Goal: Task Accomplishment & Management: Manage account settings

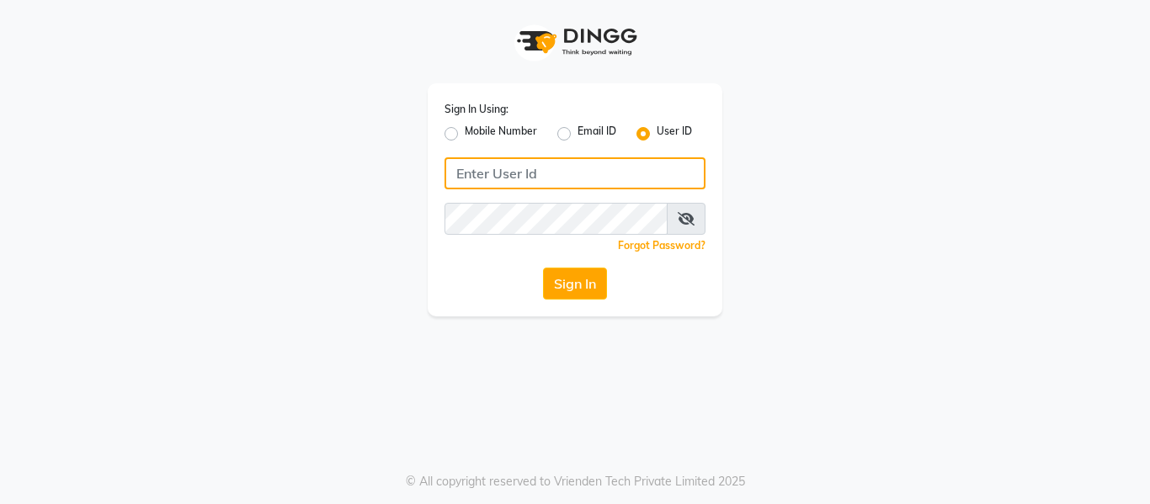
type input "9620411676"
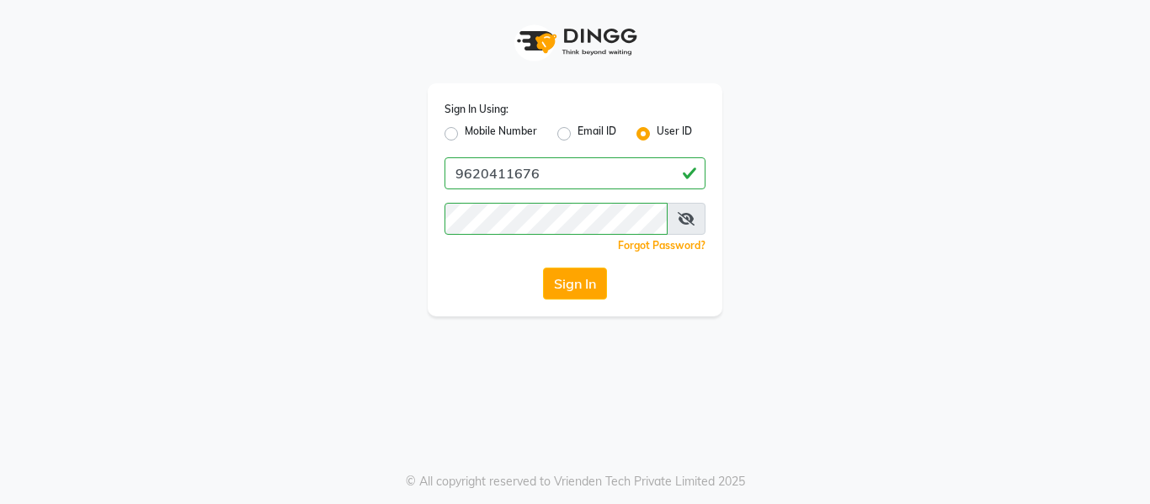
click at [465, 133] on label "Mobile Number" at bounding box center [501, 134] width 72 height 20
click at [465, 133] on input "Mobile Number" at bounding box center [470, 129] width 11 height 11
radio input "true"
radio input "false"
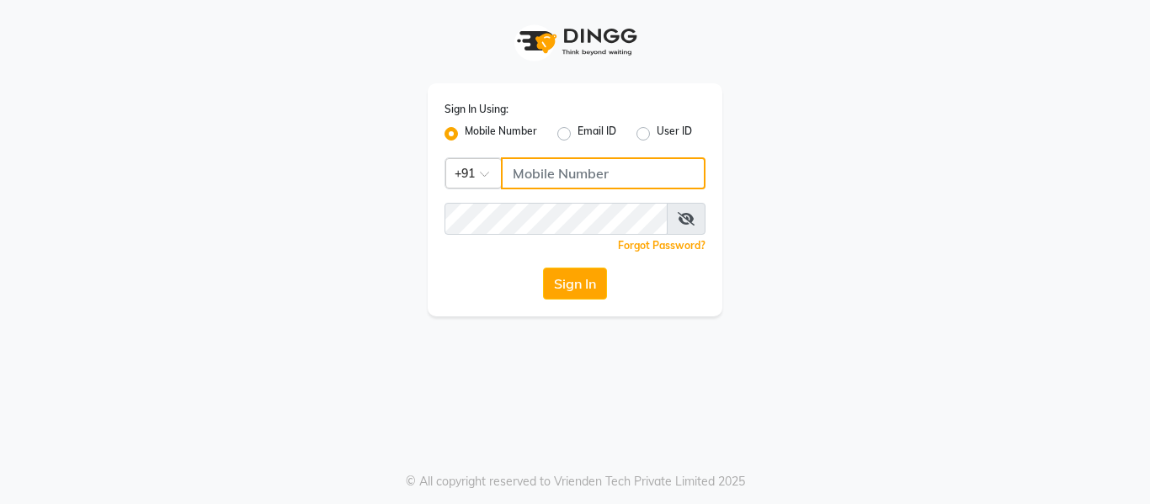
click at [533, 171] on input "Username" at bounding box center [603, 173] width 205 height 32
type input "9036365236"
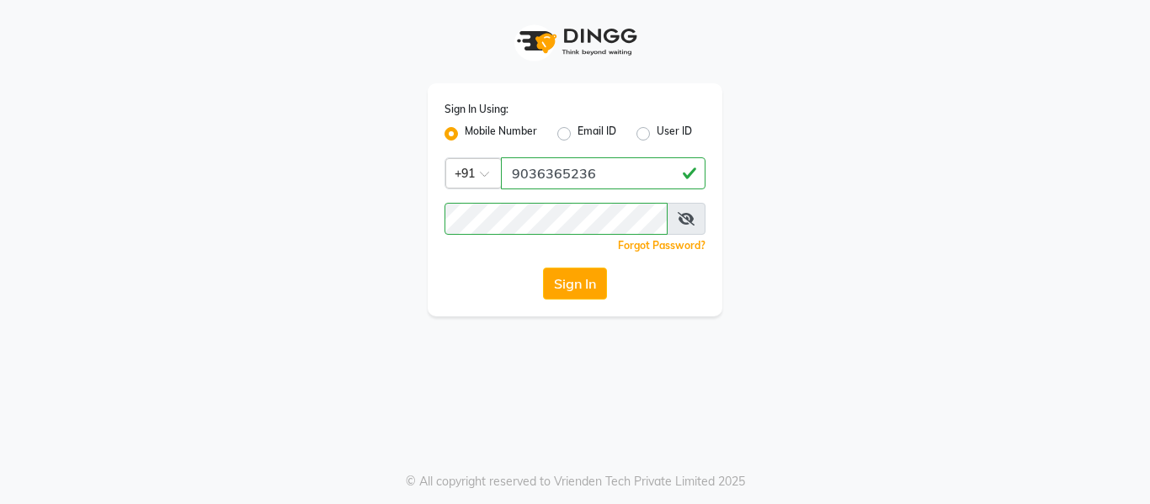
click at [398, 304] on div "Sign In Using: Mobile Number Email ID User ID Country Code × [PHONE_NUMBER] Rem…" at bounding box center [575, 158] width 960 height 316
click at [593, 279] on button "Sign In" at bounding box center [575, 284] width 64 height 32
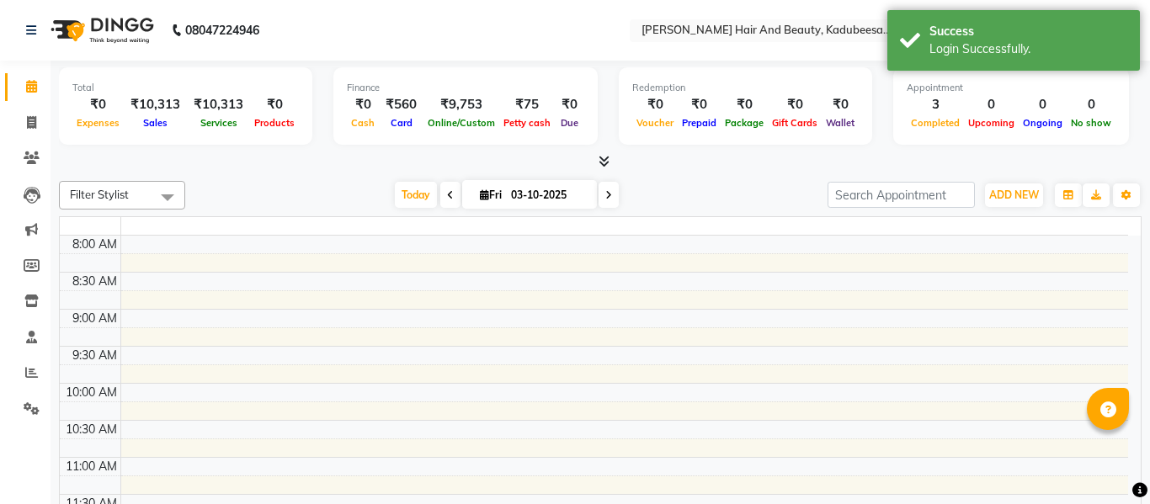
select select "en"
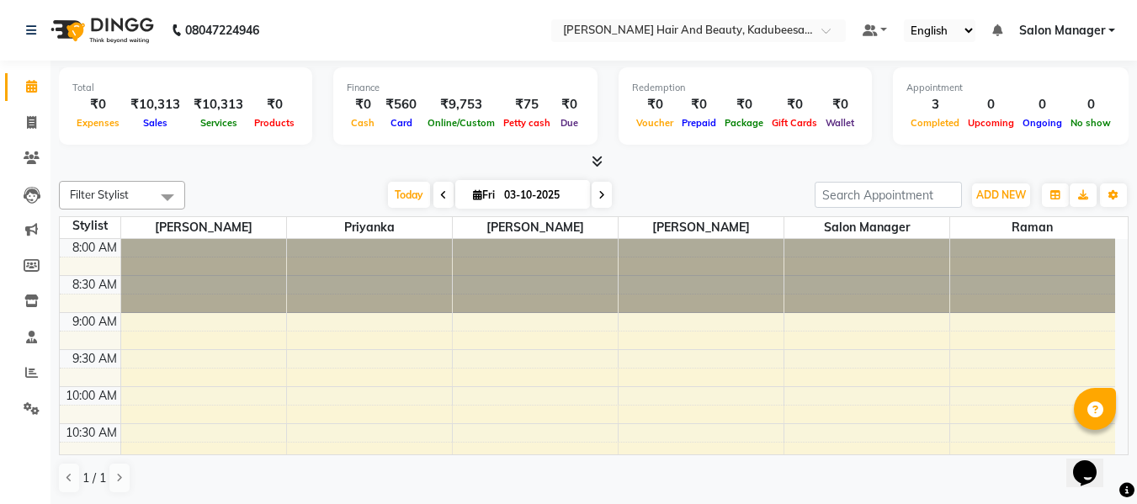
click at [440, 192] on icon at bounding box center [443, 195] width 7 height 10
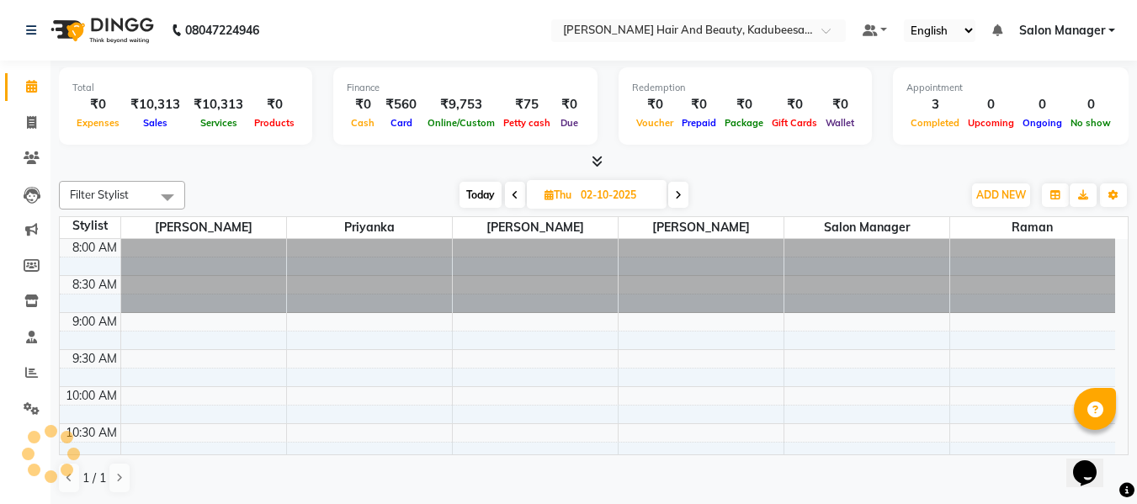
scroll to position [747, 0]
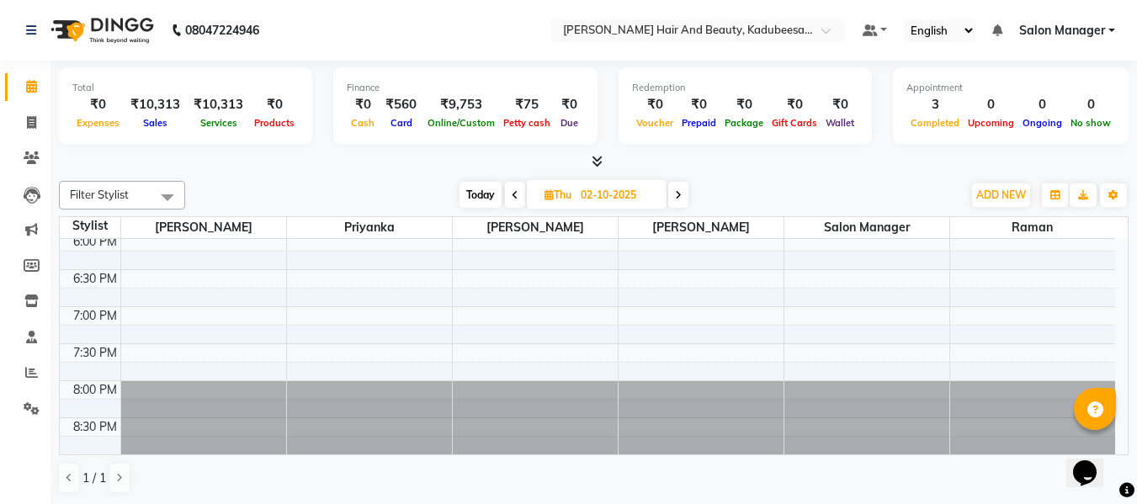
click at [508, 191] on span at bounding box center [515, 195] width 20 height 26
type input "01-10-2025"
click at [33, 408] on icon at bounding box center [32, 408] width 16 height 13
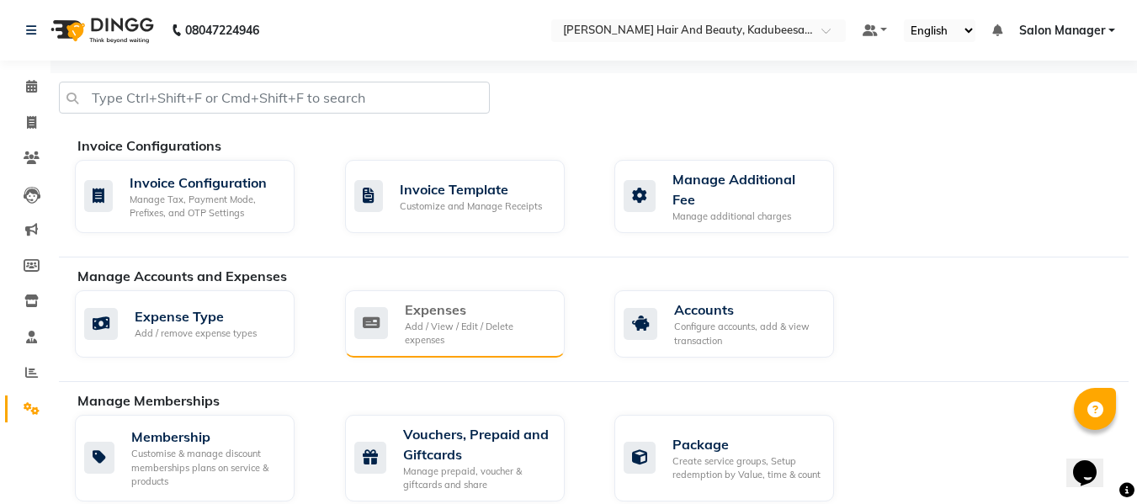
click at [475, 320] on div "Add / View / Edit / Delete expenses" at bounding box center [478, 334] width 146 height 28
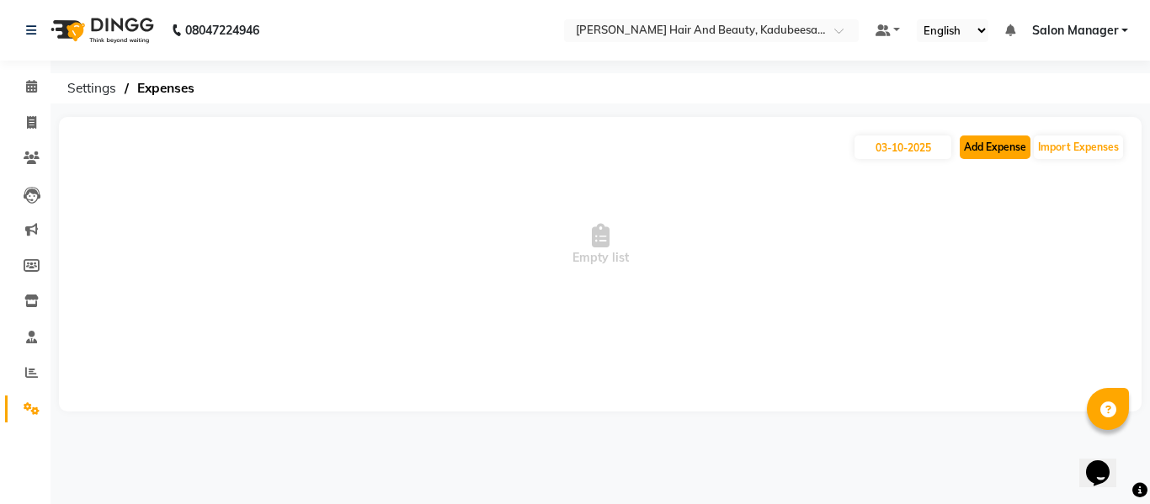
click at [984, 146] on button "Add Expense" at bounding box center [995, 148] width 71 height 24
select select "1"
select select "6073"
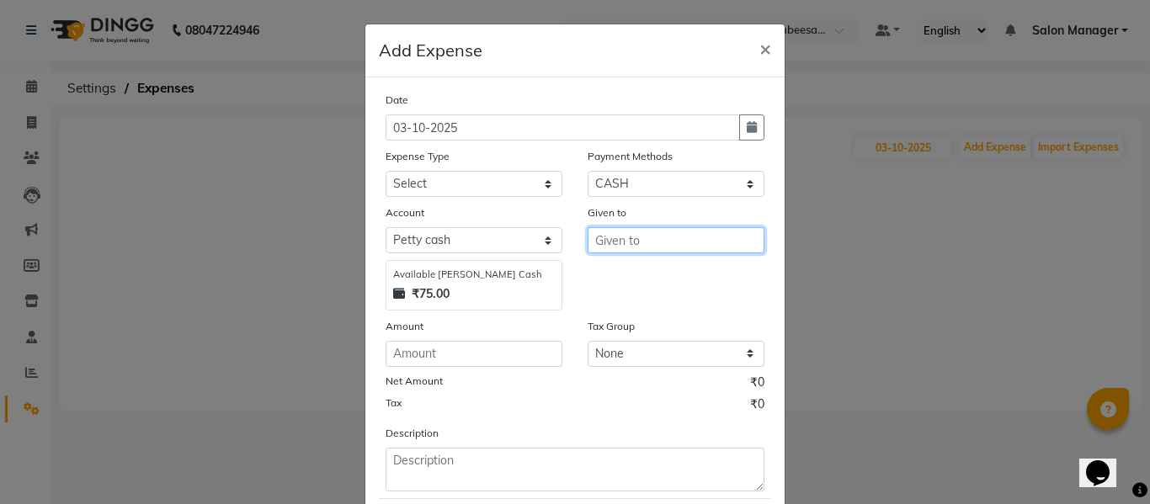
click at [651, 237] on input "text" at bounding box center [676, 240] width 177 height 26
type input "milk"
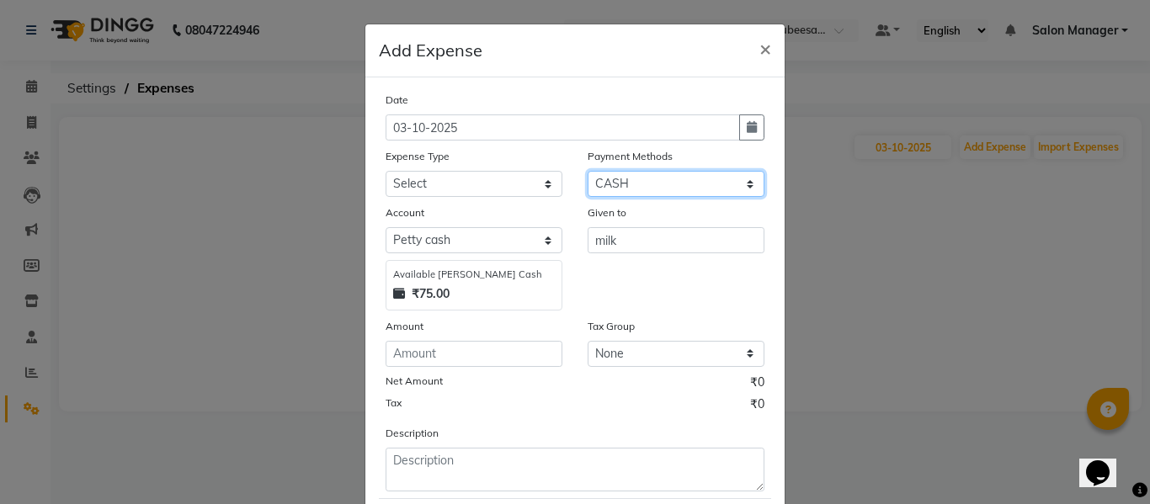
click at [643, 183] on select "Select Master Card Prepaid UPI Other Cards Credit Card CARD Debit Card GPay CAS…" at bounding box center [676, 184] width 177 height 26
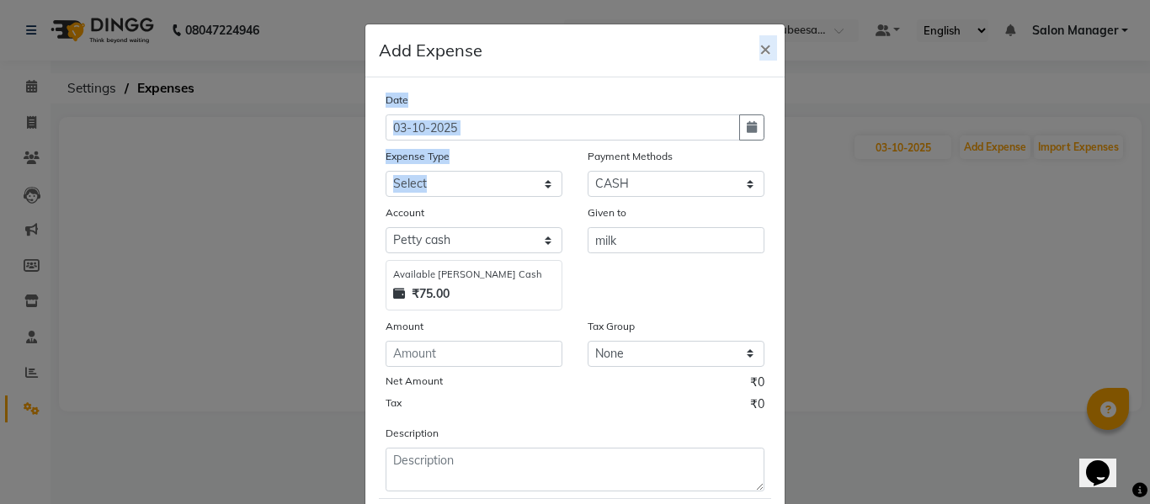
drag, startPoint x: 678, startPoint y: 51, endPoint x: 653, endPoint y: 179, distance: 131.1
click at [653, 179] on app-add-expense "Add Expense × Date [DATE] Expense Type Select Advance Salary Bank charges Car m…" at bounding box center [574, 301] width 419 height 554
click at [653, 179] on select "Select Master Card Prepaid UPI Other Cards Credit Card CARD Debit Card GPay CAS…" at bounding box center [676, 184] width 177 height 26
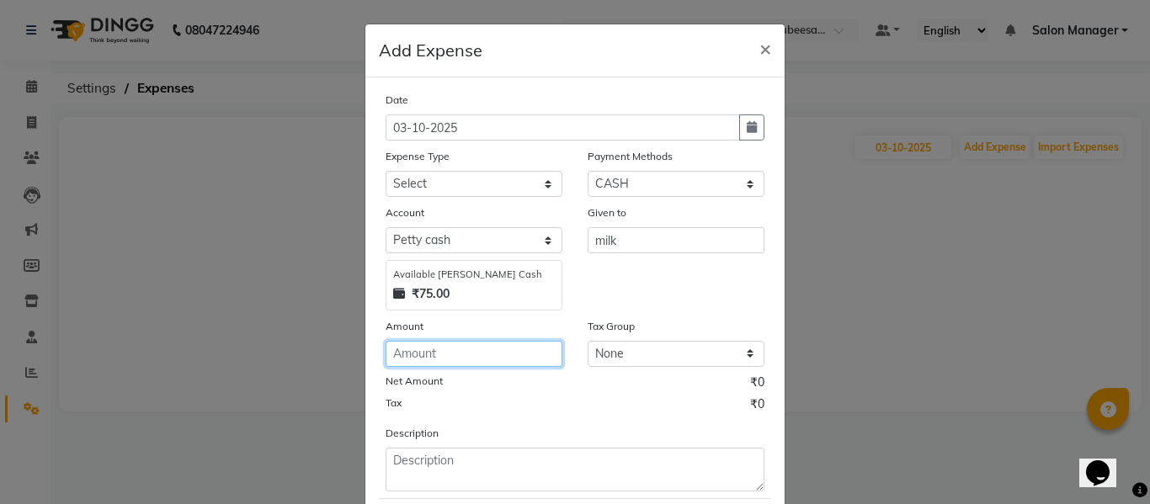
click at [433, 348] on input "number" at bounding box center [474, 354] width 177 height 26
type input "75"
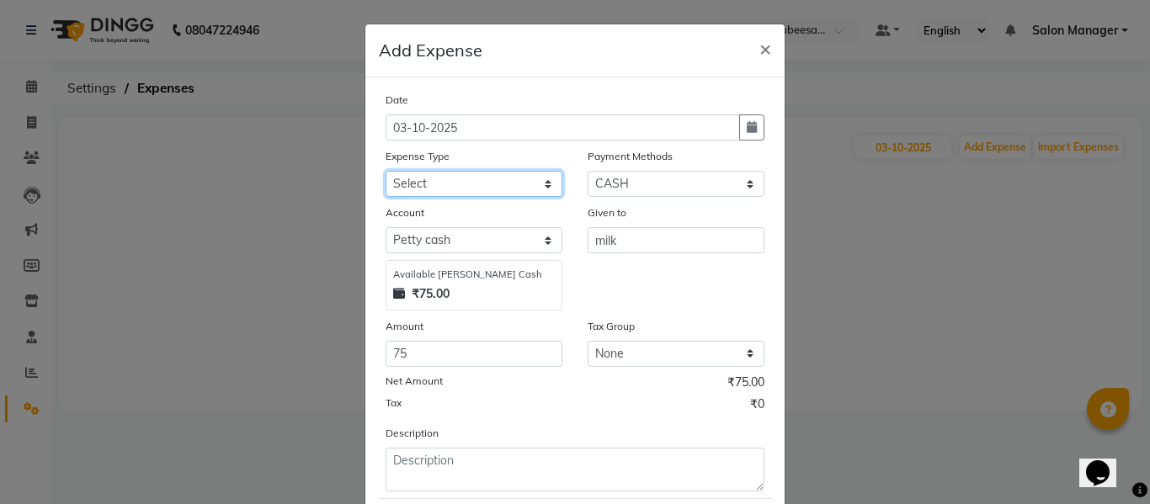
click at [450, 184] on select "Select Advance Salary Bank charges Car maintenance Cash transfer to bank Cash t…" at bounding box center [474, 184] width 177 height 26
select select "14925"
click at [386, 171] on select "Select Advance Salary Bank charges Car maintenance Cash transfer to bank Cash t…" at bounding box center [474, 184] width 177 height 26
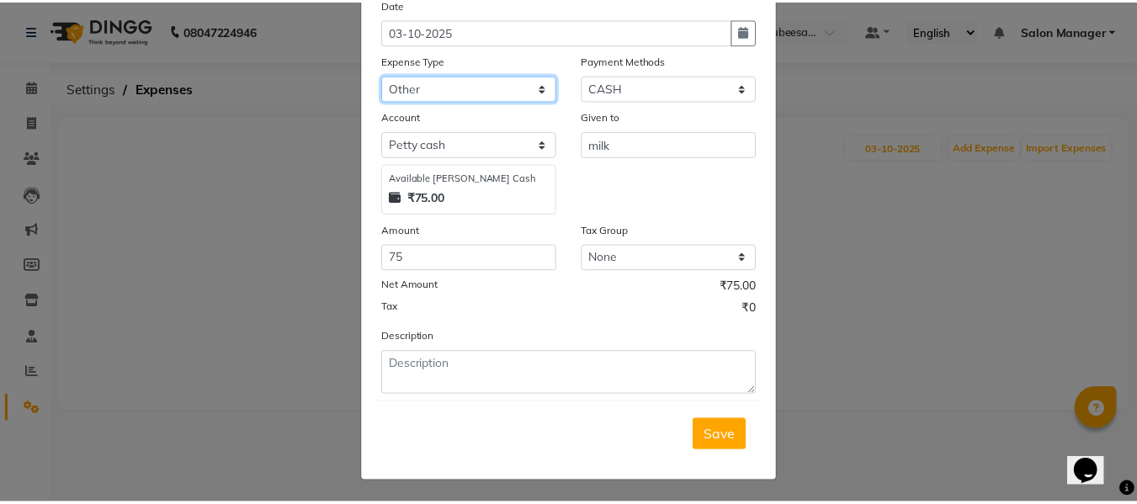
scroll to position [98, 0]
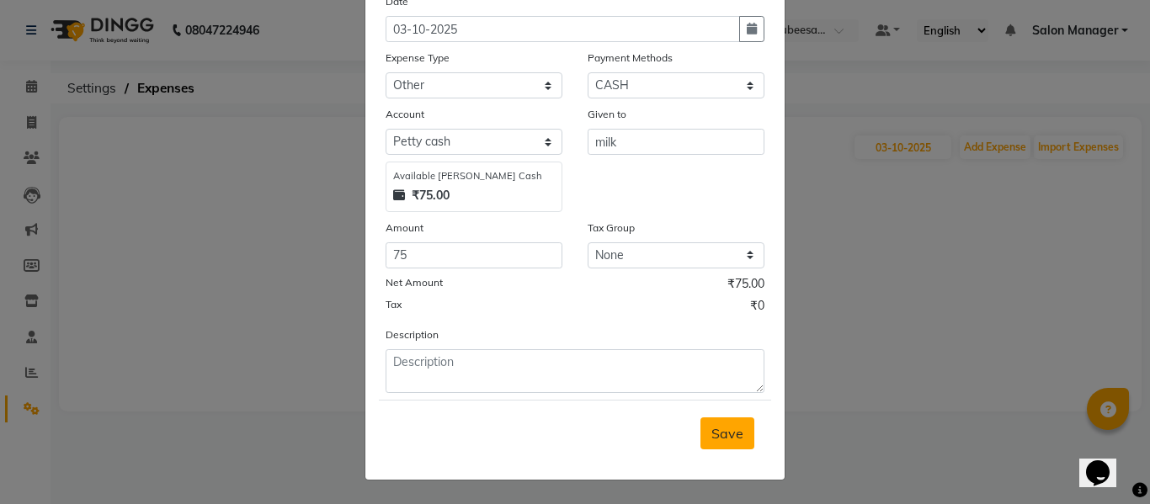
click at [726, 433] on span "Save" at bounding box center [727, 433] width 32 height 17
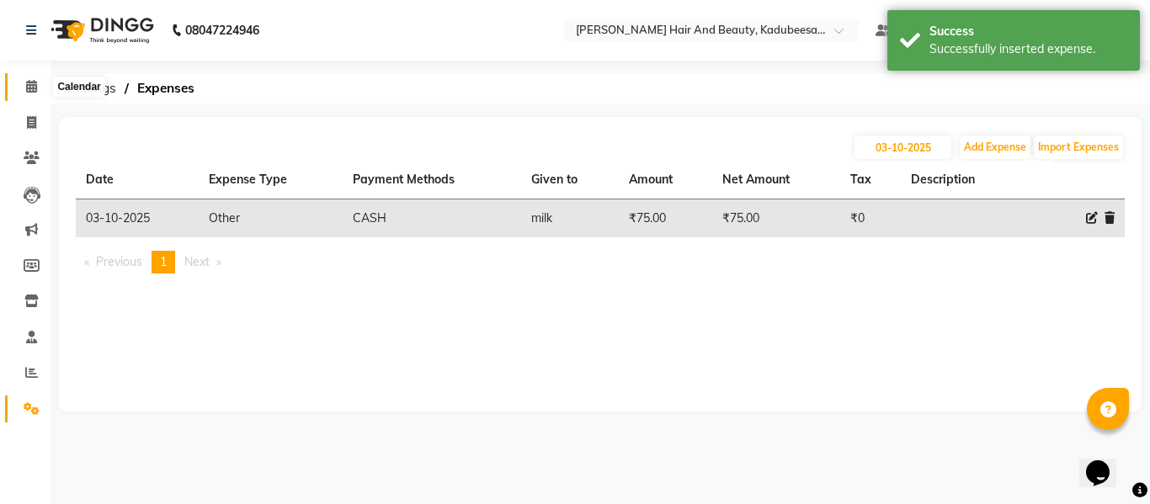
click at [22, 91] on span at bounding box center [31, 86] width 29 height 19
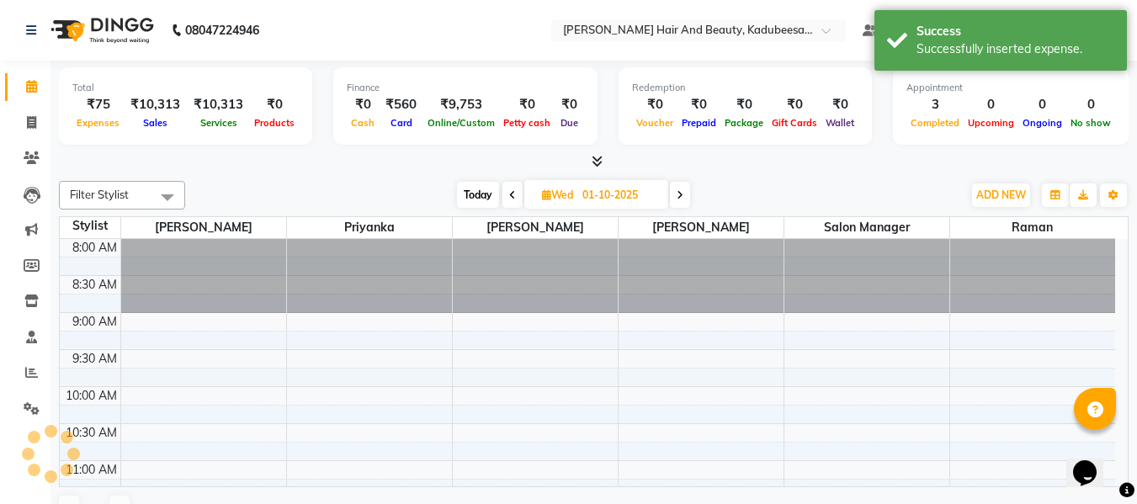
scroll to position [715, 0]
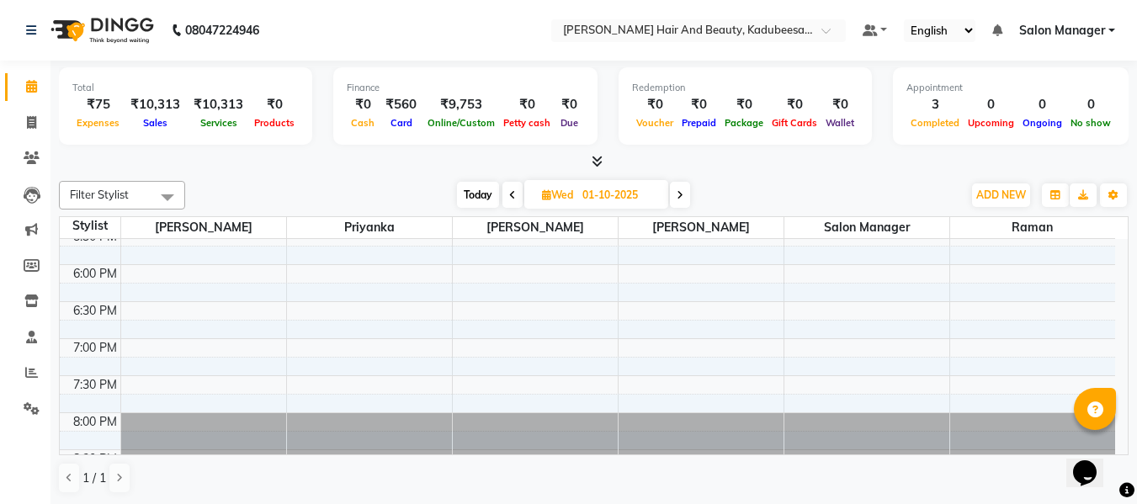
click at [683, 191] on icon at bounding box center [680, 195] width 7 height 10
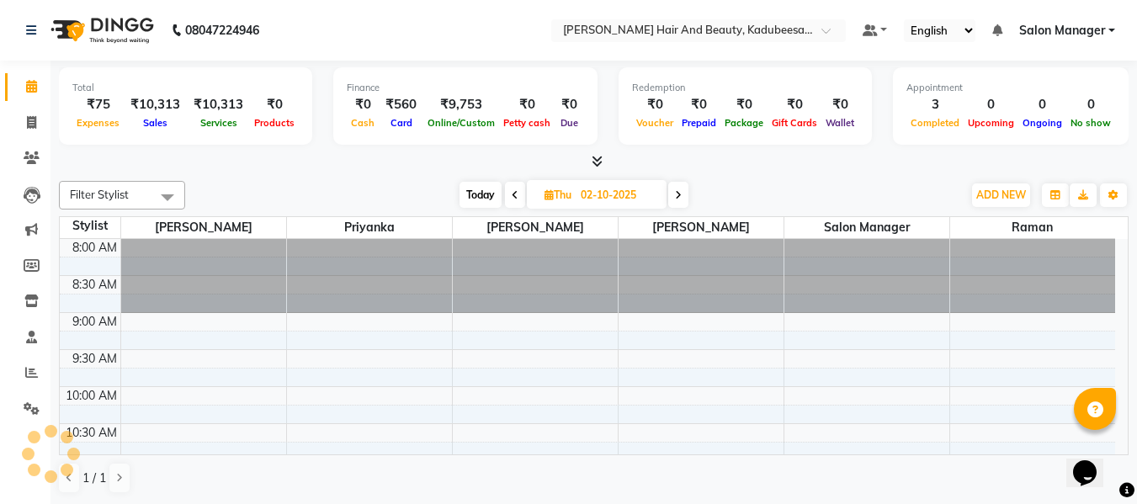
scroll to position [747, 0]
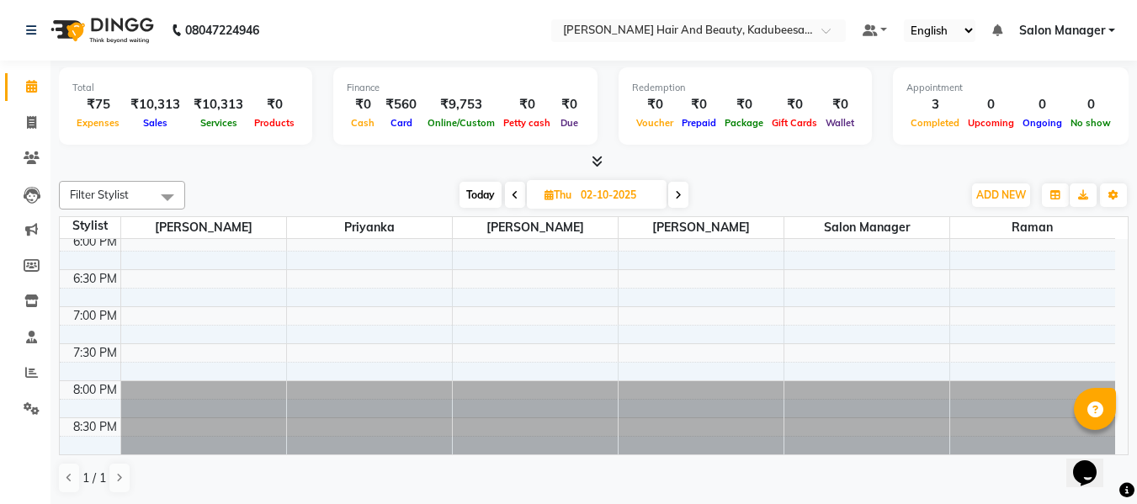
click at [683, 191] on span at bounding box center [678, 195] width 20 height 26
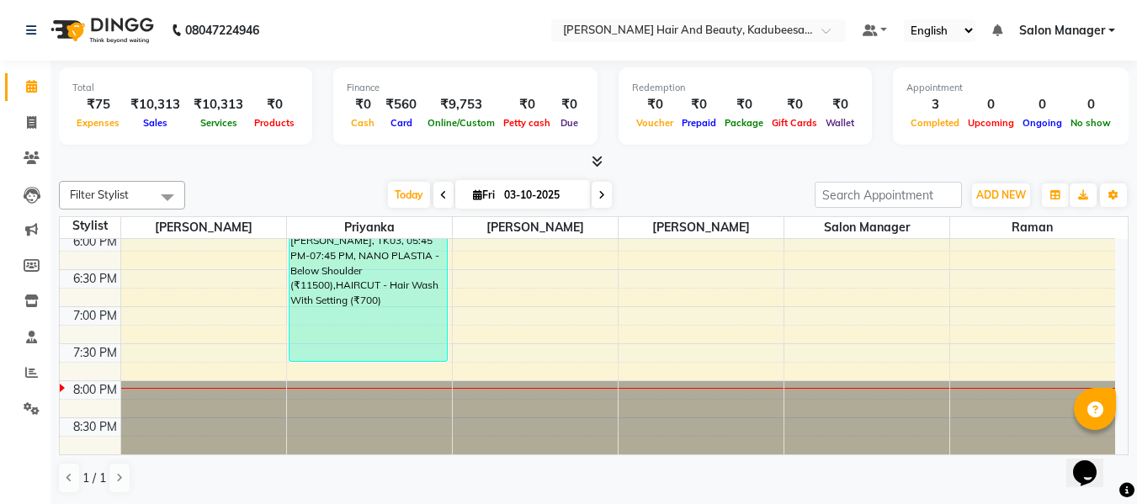
click at [82, 90] on div "Total" at bounding box center [185, 88] width 226 height 14
click at [83, 101] on div "₹75" at bounding box center [97, 104] width 51 height 19
click at [81, 114] on div "Expenses" at bounding box center [97, 123] width 51 height 18
click at [94, 111] on div "₹75" at bounding box center [97, 104] width 51 height 19
click at [442, 195] on icon at bounding box center [443, 195] width 7 height 10
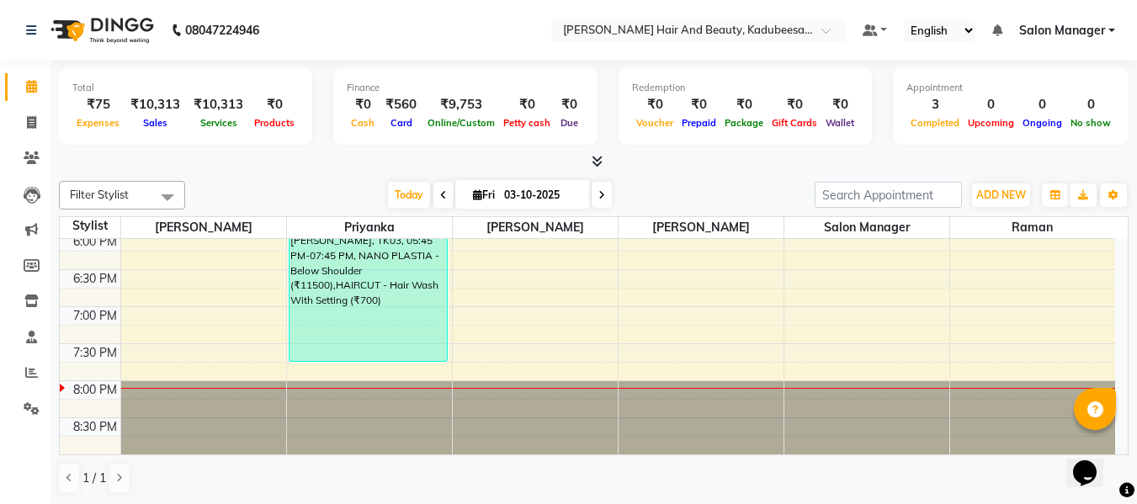
type input "02-10-2025"
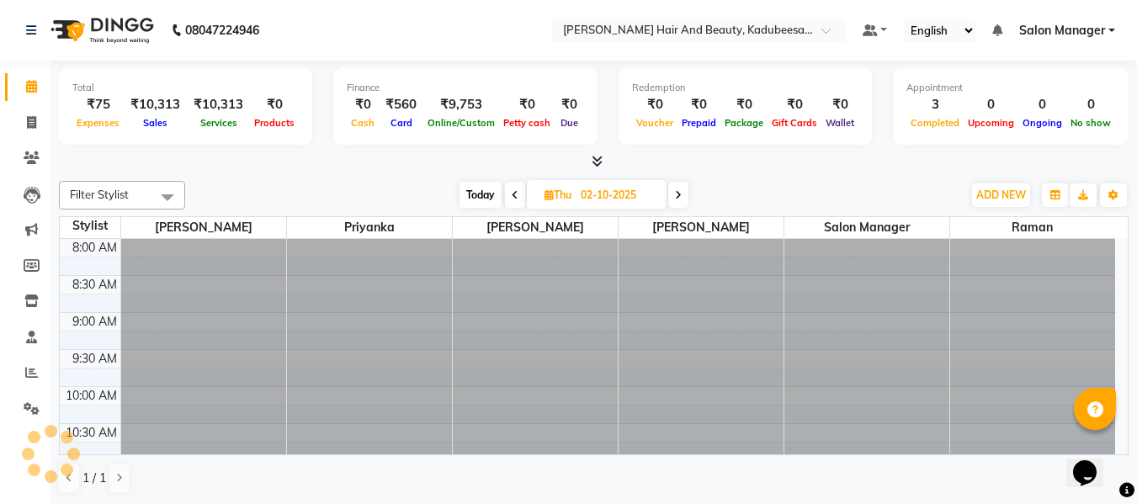
click at [20, 27] on div "08047224946" at bounding box center [142, 30] width 258 height 47
click at [311, 29] on nav "08047224946 Select Location × [PERSON_NAME] Hair And Beauty, [PERSON_NAME] Defa…" at bounding box center [568, 30] width 1137 height 61
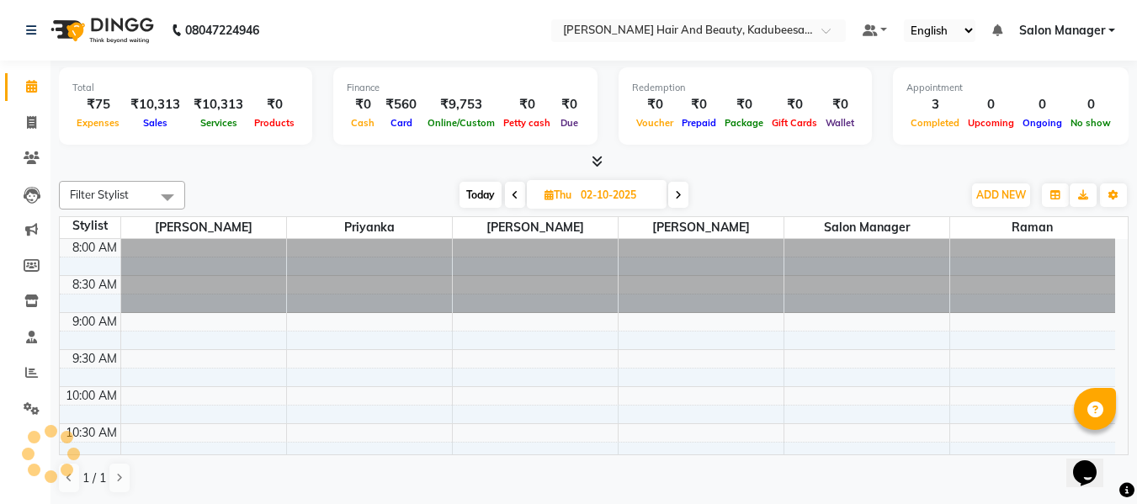
scroll to position [747, 0]
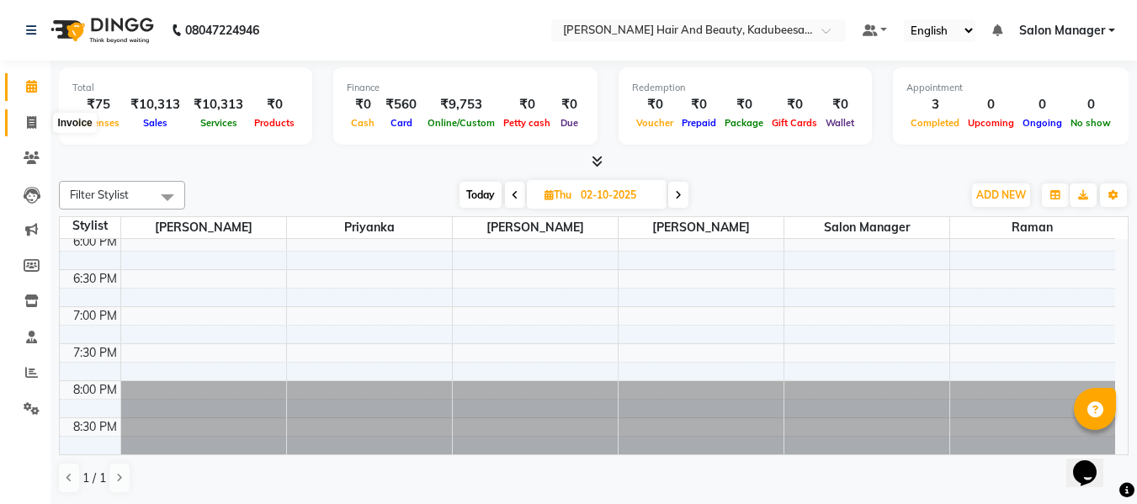
click at [29, 120] on icon at bounding box center [31, 122] width 9 height 13
select select "service"
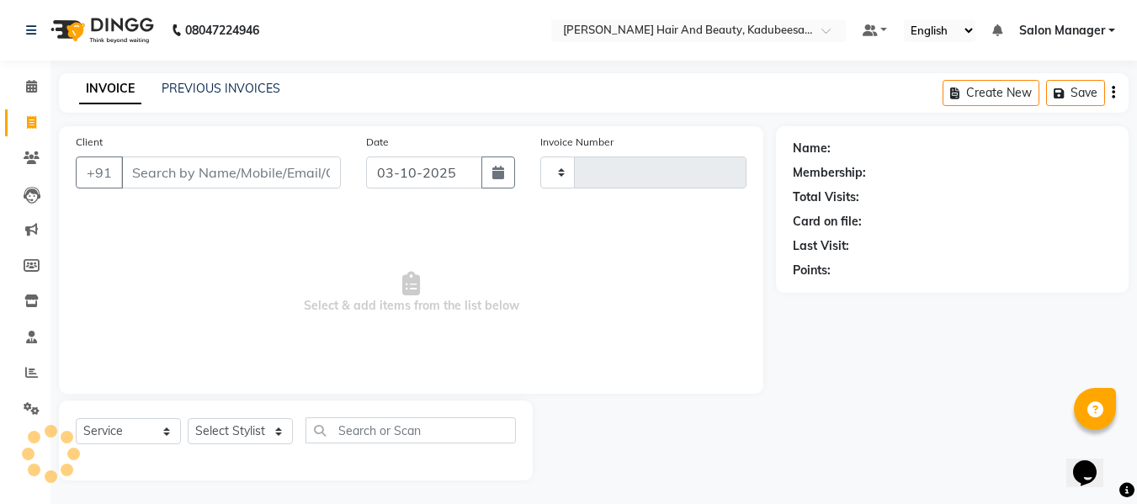
type input "1999"
select select "7013"
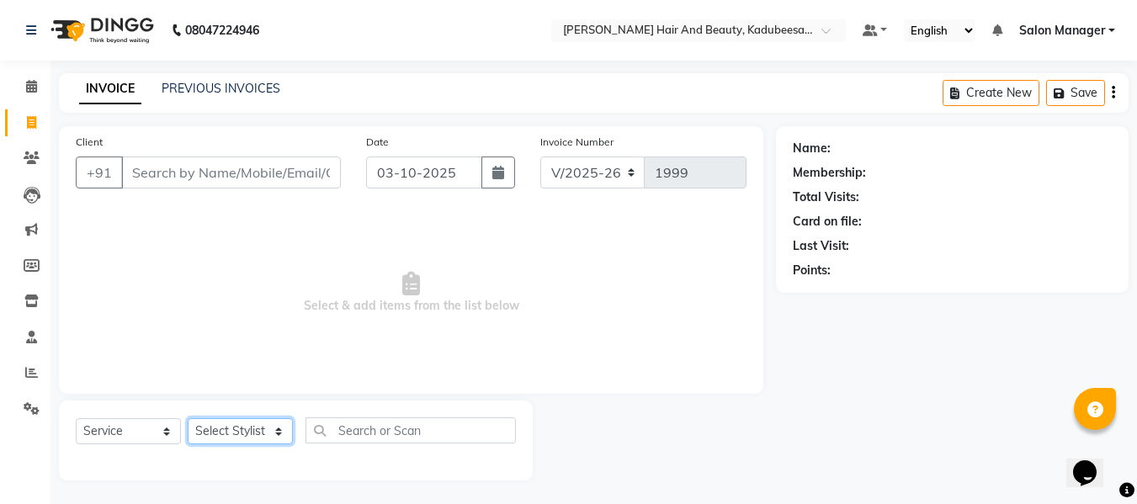
click at [239, 431] on select "Select Stylist [PERSON_NAME] priyanka raman Salon Manager [PERSON_NAME]" at bounding box center [240, 431] width 105 height 26
select select "68037"
click at [188, 418] on select "Select Stylist [PERSON_NAME] priyanka raman Salon Manager [PERSON_NAME]" at bounding box center [240, 431] width 105 height 26
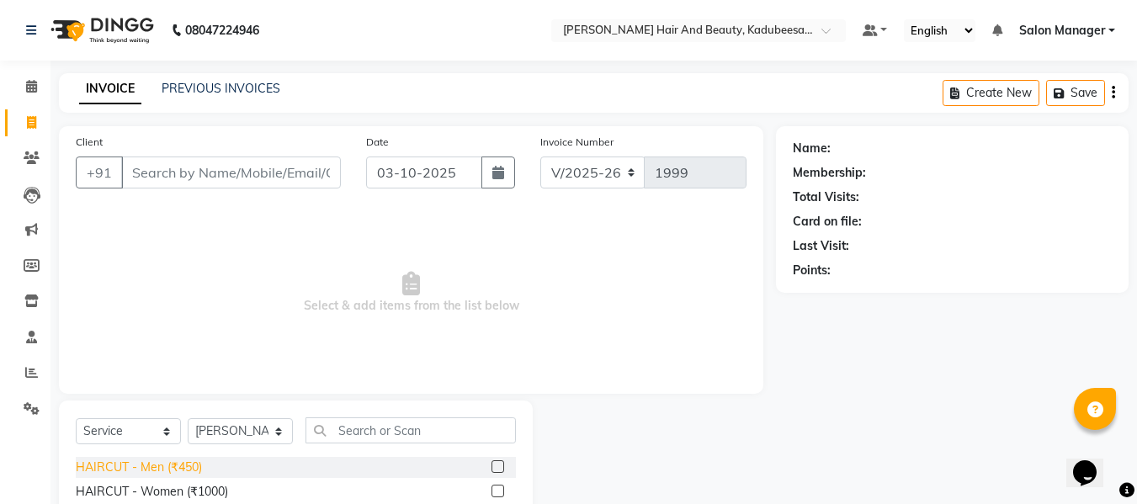
click at [197, 465] on div "HAIRCUT - Men (₹450)" at bounding box center [139, 468] width 126 height 18
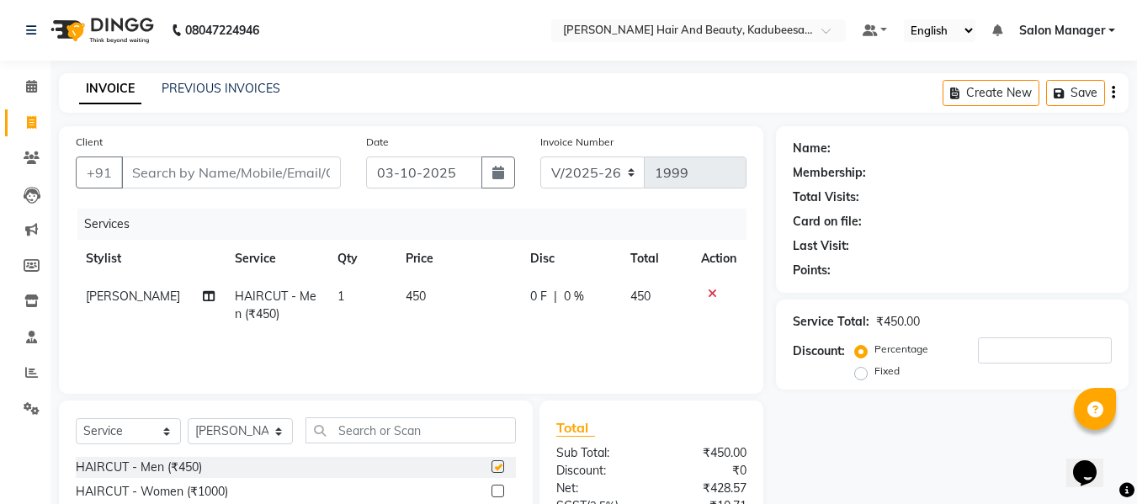
checkbox input "false"
click at [182, 168] on input "Client" at bounding box center [231, 173] width 220 height 32
type input "7"
type input "0"
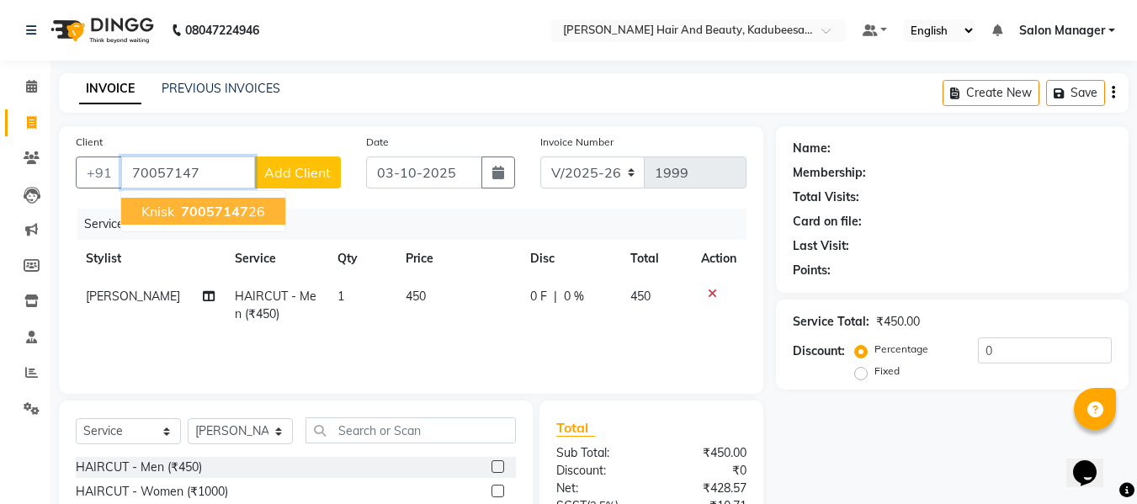
click at [189, 213] on span "70057147" at bounding box center [214, 211] width 67 height 17
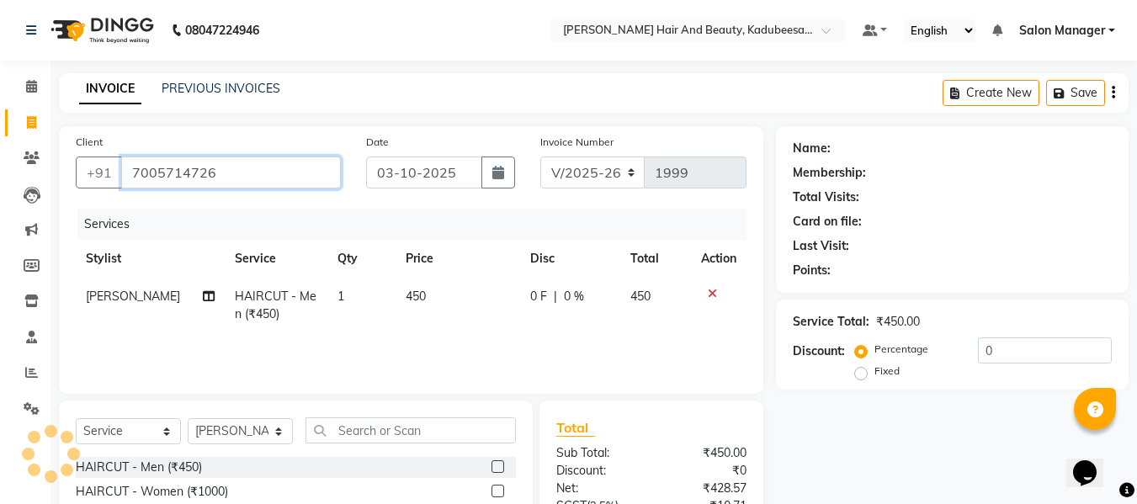
scroll to position [84, 0]
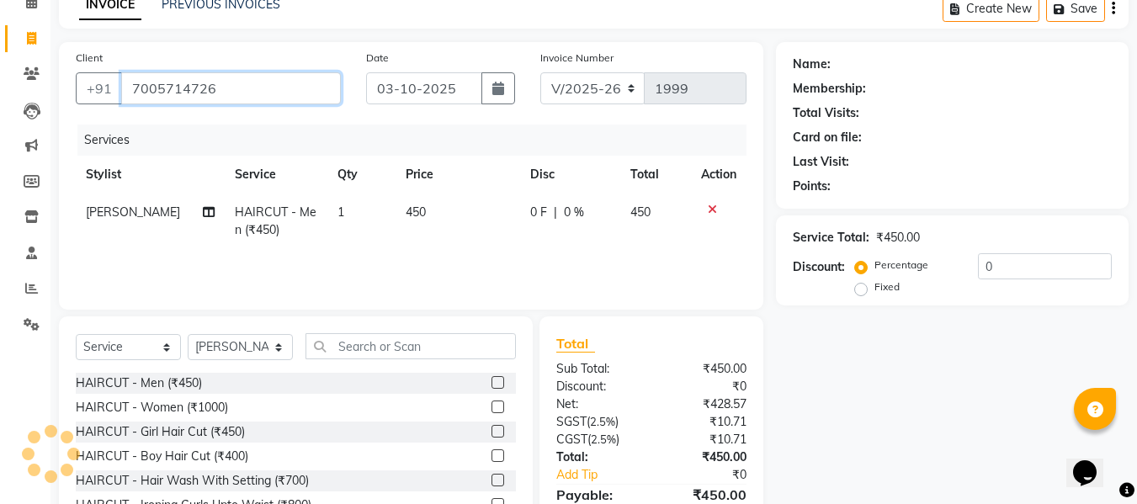
type input "7005714726"
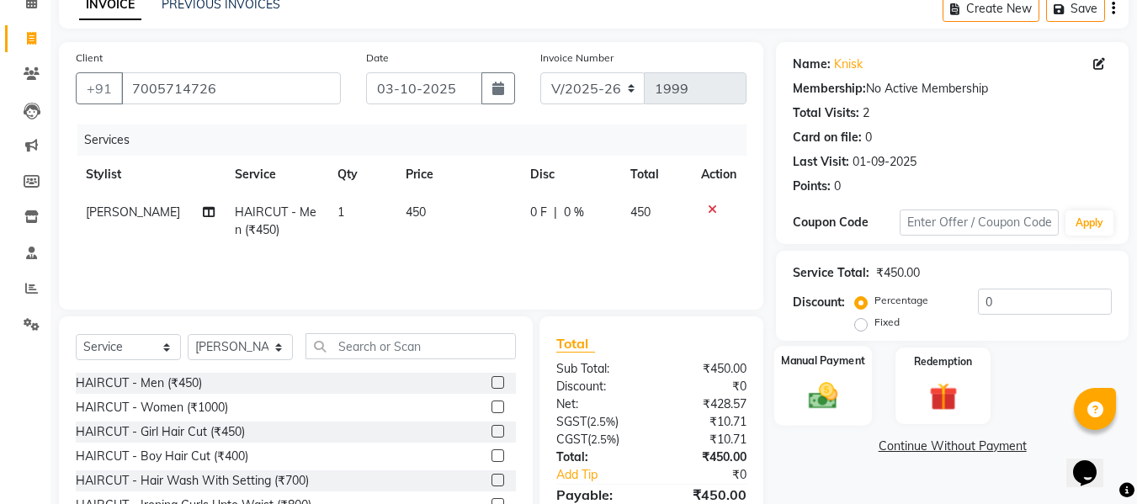
click at [833, 404] on img at bounding box center [823, 396] width 47 height 34
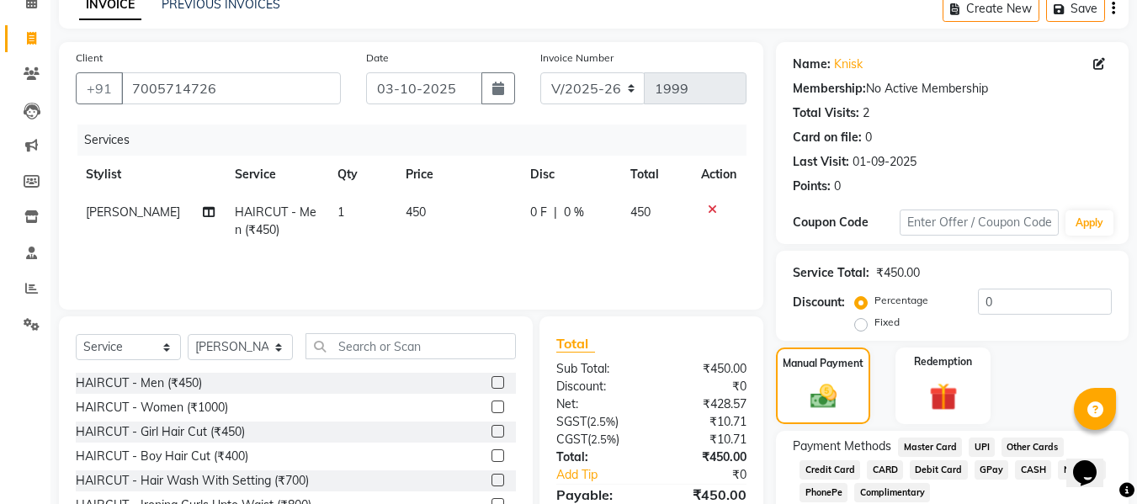
click at [977, 442] on span "UPI" at bounding box center [982, 447] width 26 height 19
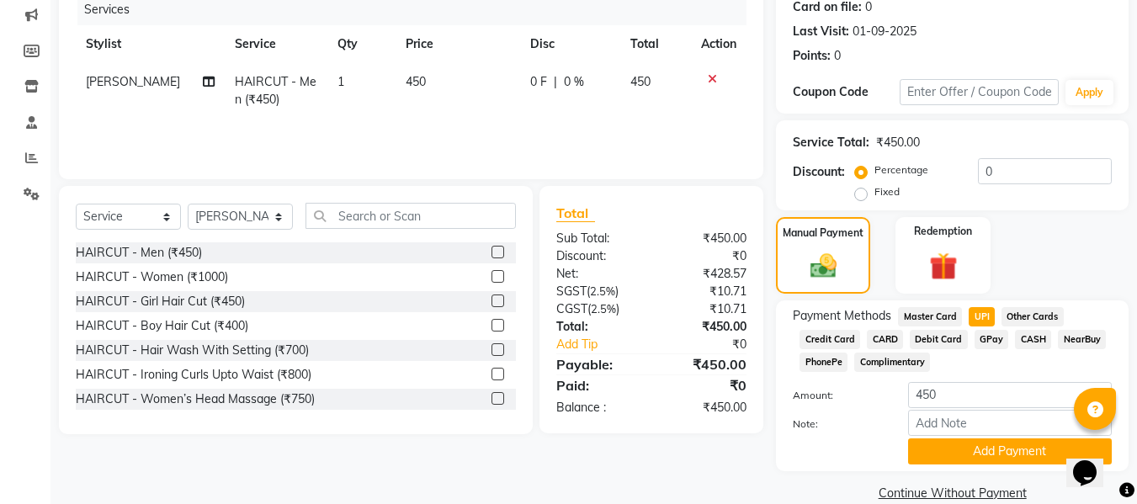
scroll to position [242, 0]
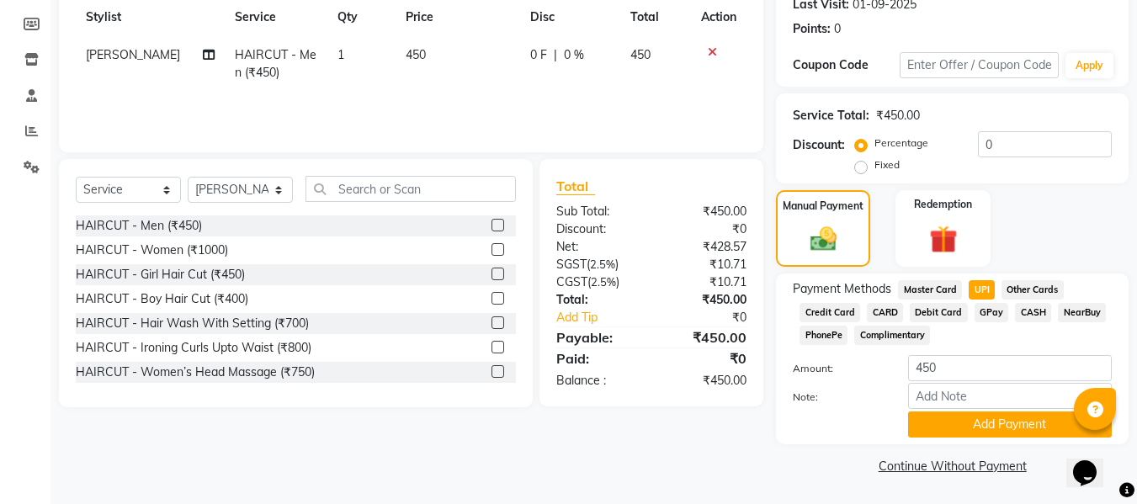
click at [1018, 438] on div "Payment Methods Master Card UPI Other Cards Credit Card CARD Debit Card GPay CA…" at bounding box center [952, 359] width 353 height 171
click at [1017, 433] on button "Add Payment" at bounding box center [1010, 425] width 204 height 26
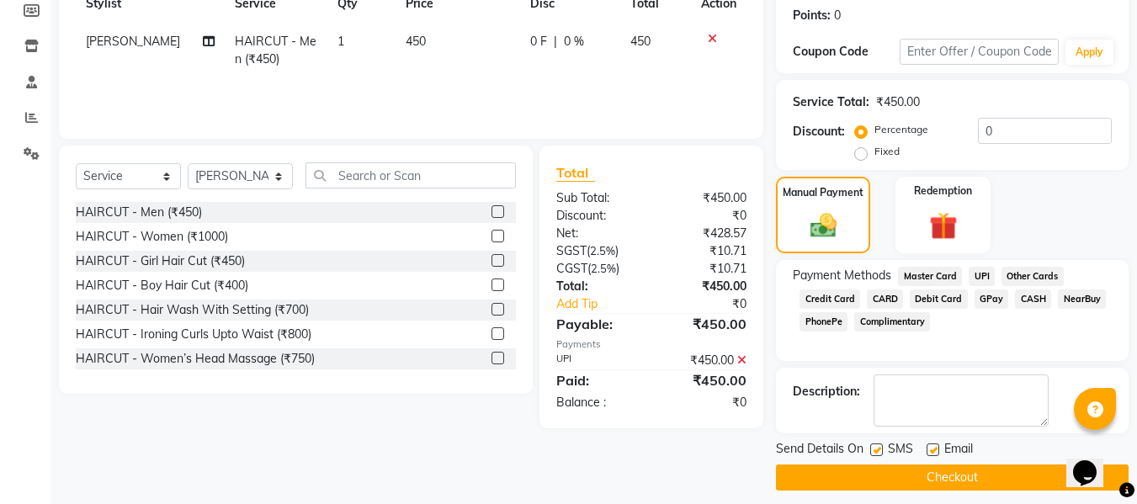
scroll to position [267, 0]
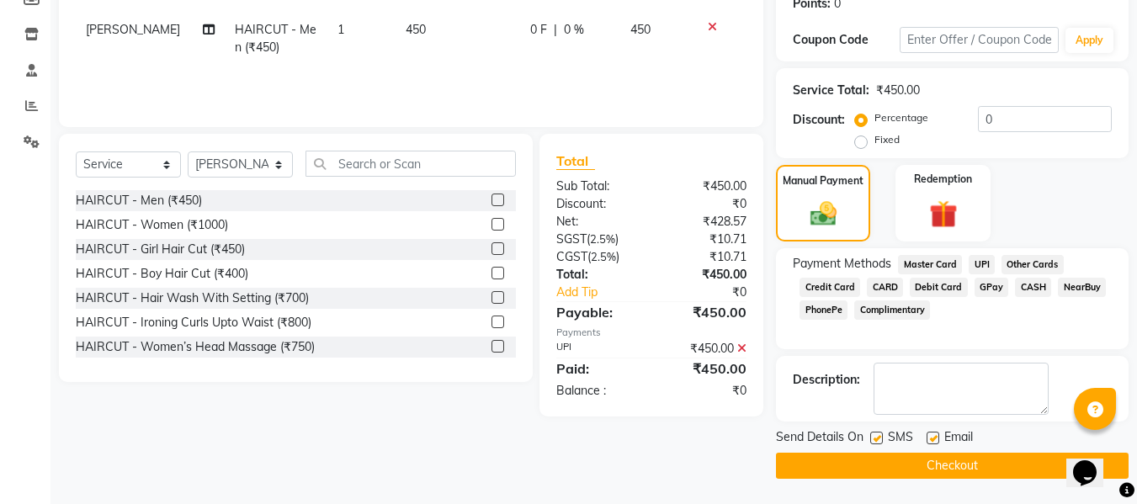
click at [902, 466] on button "Checkout" at bounding box center [952, 466] width 353 height 26
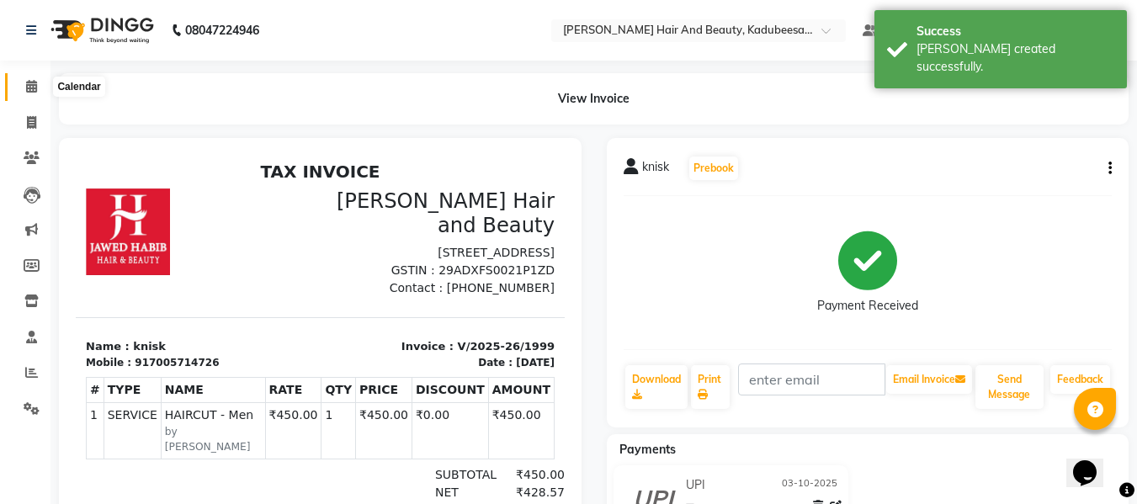
drag, startPoint x: 29, startPoint y: 78, endPoint x: 45, endPoint y: 75, distance: 17.2
click at [30, 78] on span at bounding box center [31, 86] width 29 height 19
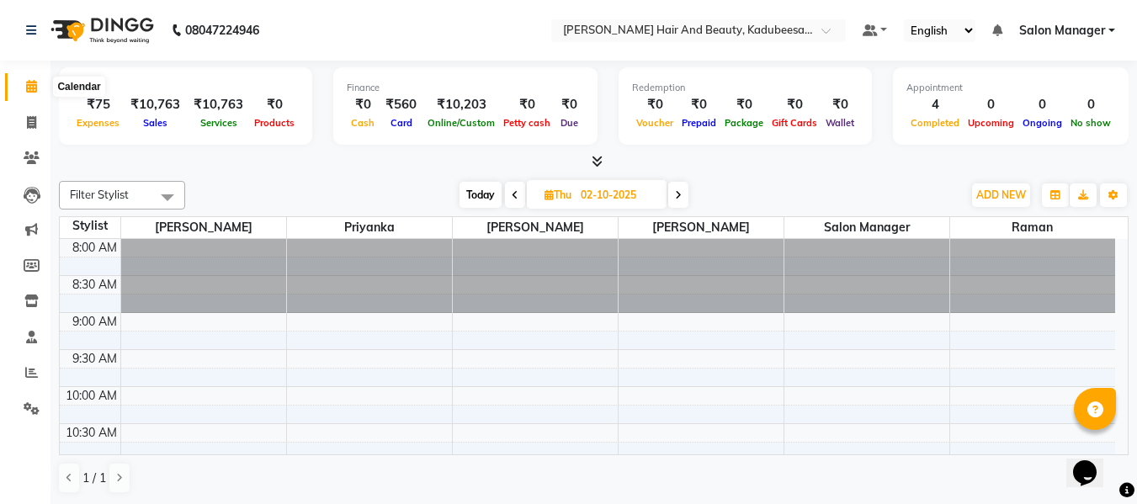
click at [30, 90] on icon at bounding box center [31, 86] width 11 height 13
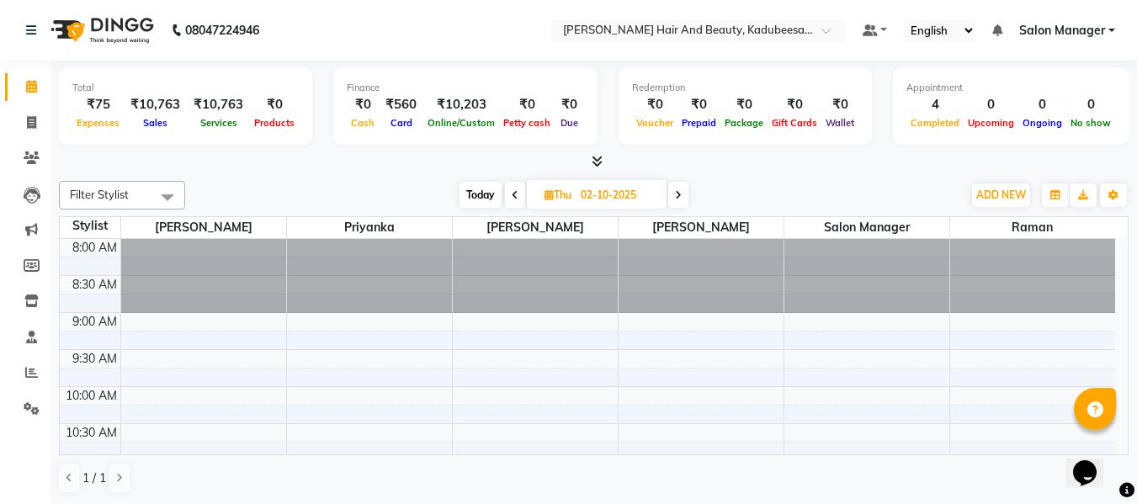
click at [30, 90] on icon at bounding box center [31, 86] width 11 height 13
click at [31, 116] on icon at bounding box center [31, 122] width 9 height 13
select select "service"
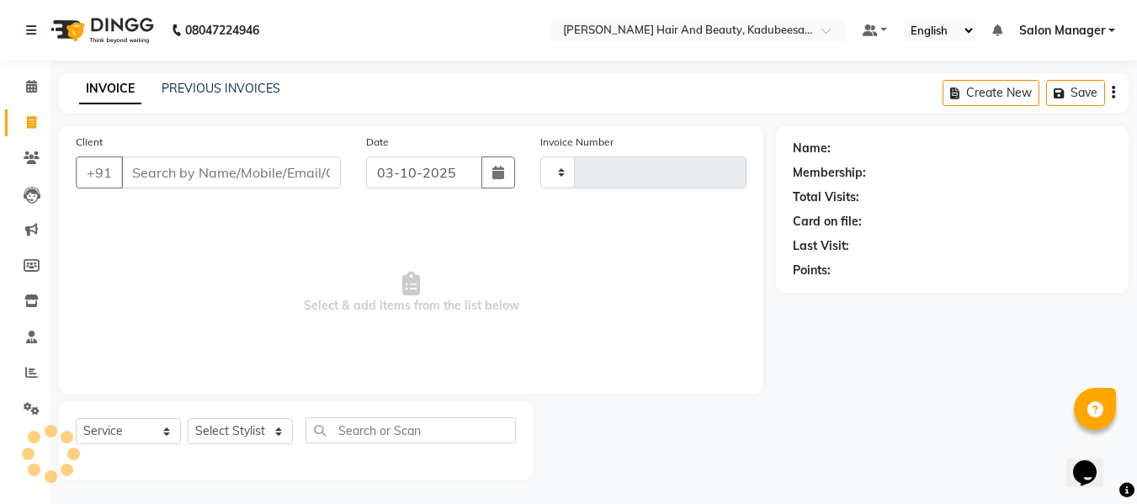
type input "2000"
select select "7013"
click at [29, 86] on icon at bounding box center [31, 86] width 11 height 13
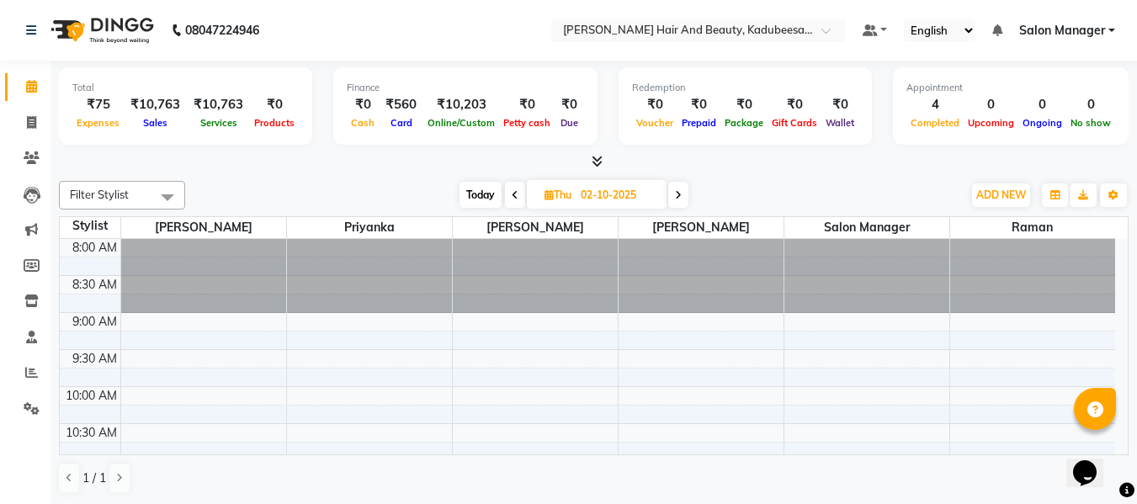
click at [686, 199] on span at bounding box center [678, 195] width 20 height 26
type input "03-10-2025"
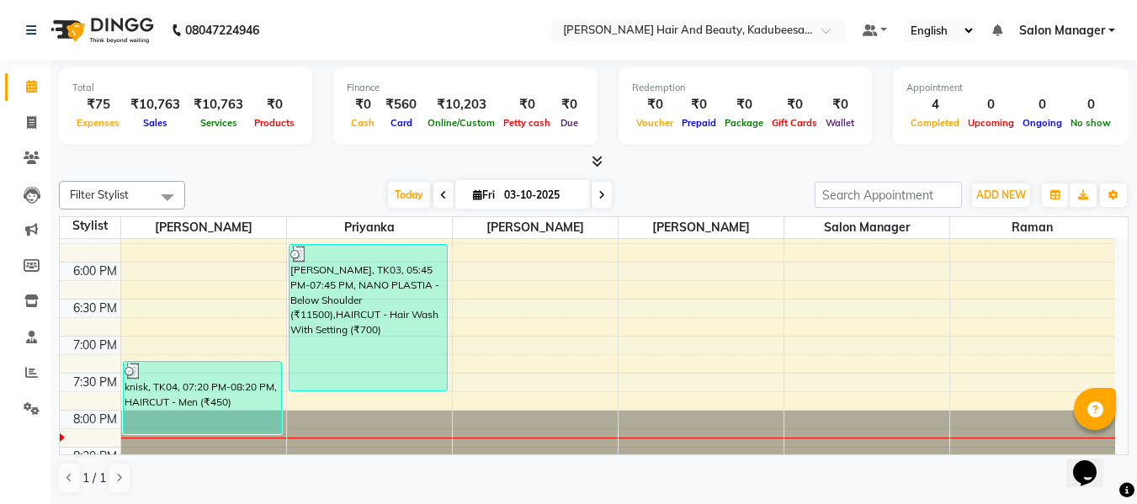
scroll to position [747, 0]
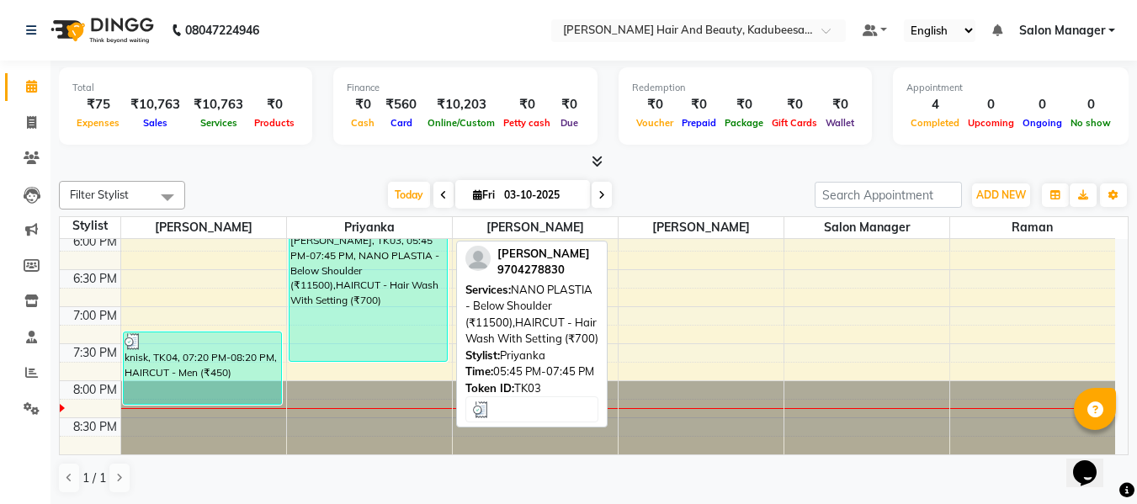
click at [353, 295] on div "[PERSON_NAME], TK03, 05:45 PM-07:45 PM, NANO PLASTIA - Below Shoulder (₹11500),…" at bounding box center [368, 288] width 157 height 146
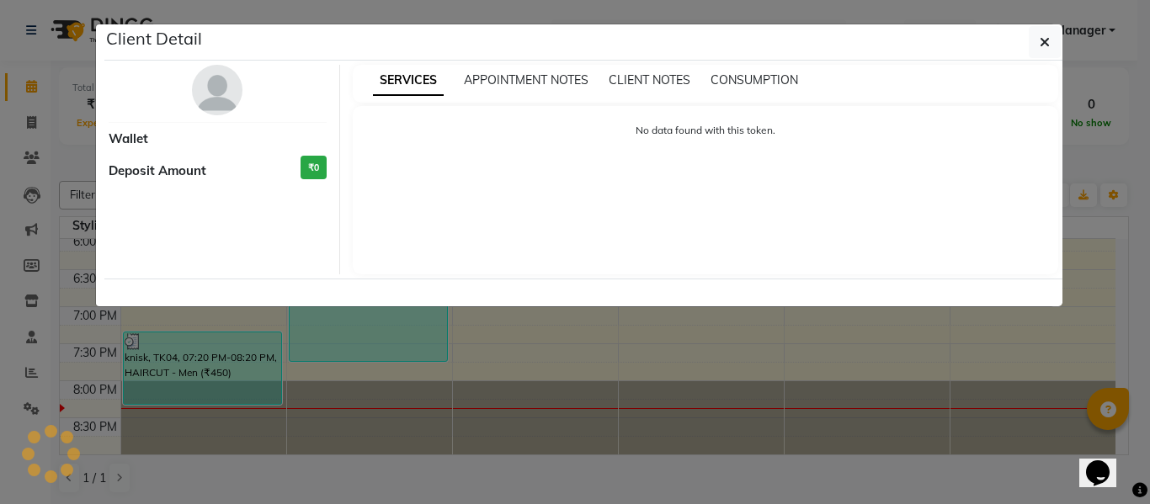
select select "3"
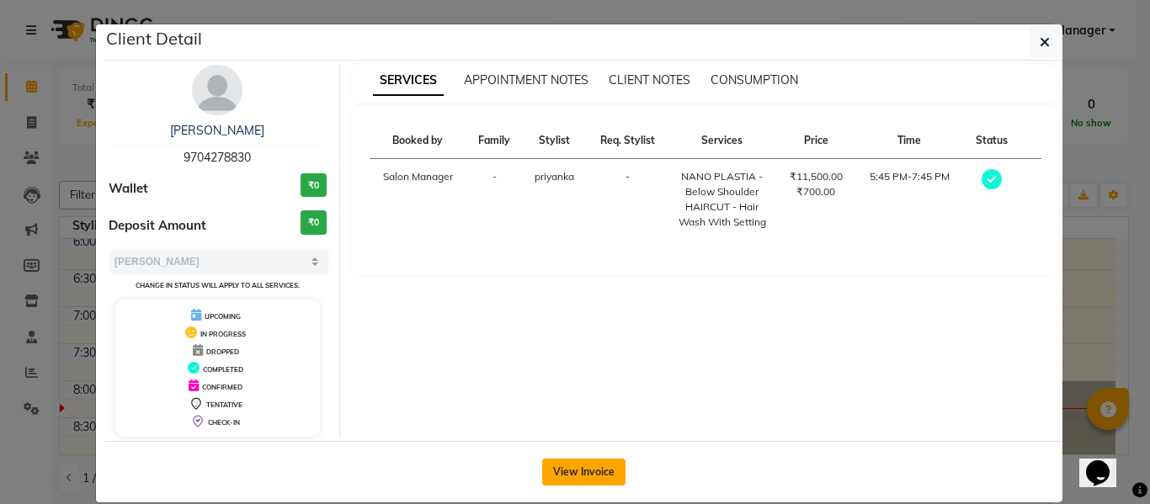
click at [582, 468] on button "View Invoice" at bounding box center [583, 472] width 83 height 27
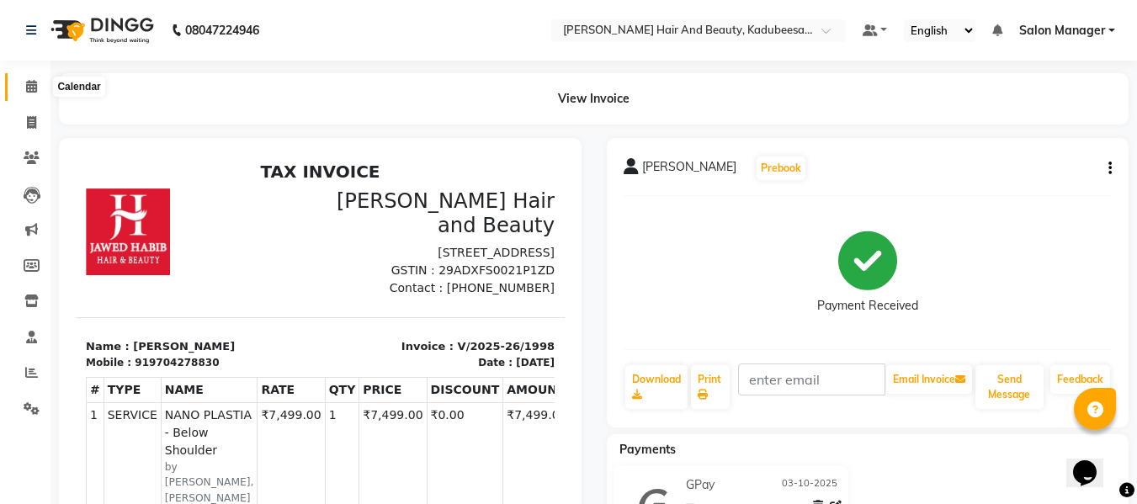
click at [30, 93] on span at bounding box center [31, 86] width 29 height 19
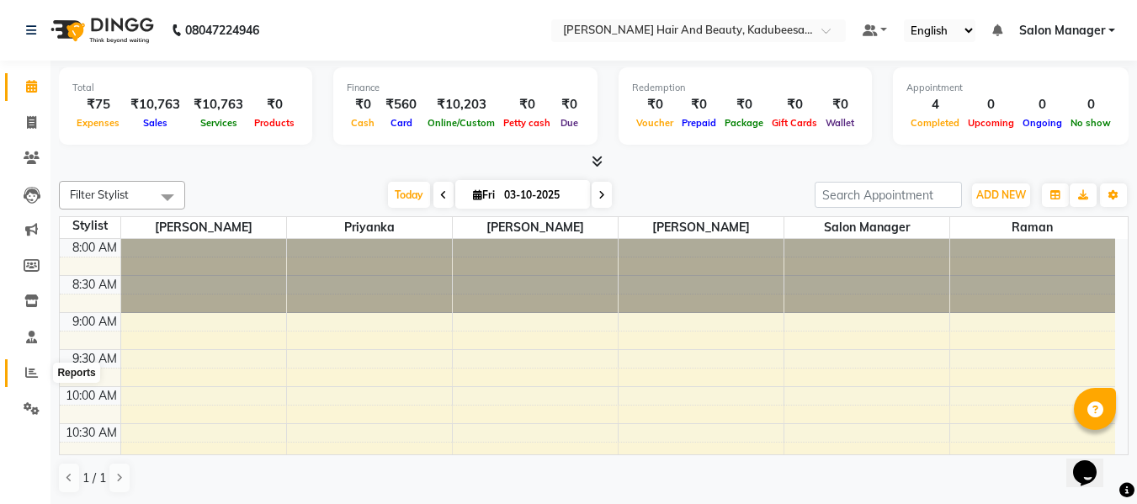
click at [23, 364] on span at bounding box center [31, 373] width 29 height 19
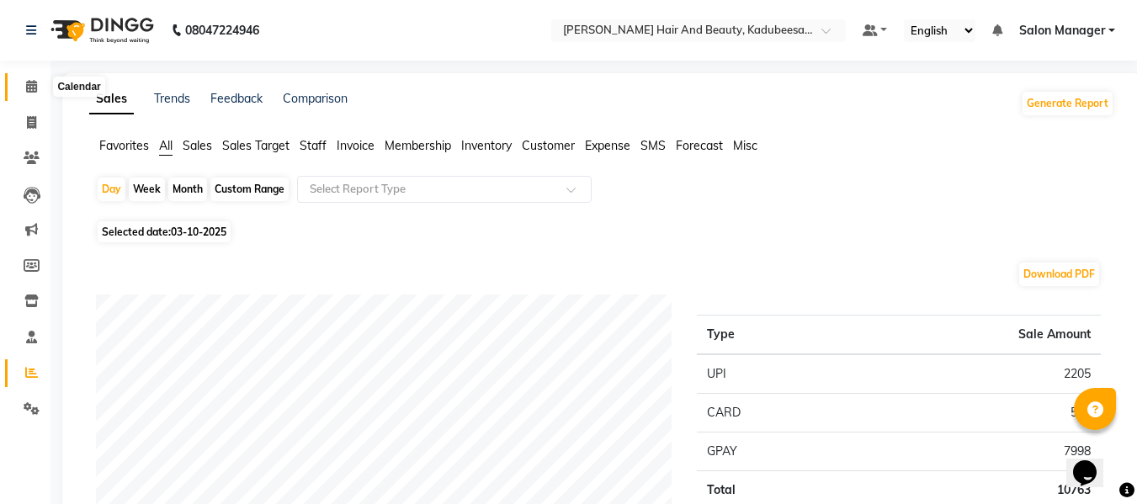
click at [30, 88] on icon at bounding box center [31, 86] width 11 height 13
